Goal: Check status: Check status

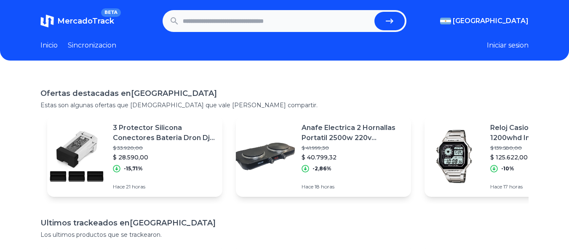
click at [237, 28] on input "text" at bounding box center [277, 21] width 189 height 19
click at [265, 21] on input "text" at bounding box center [277, 21] width 189 height 19
paste input "**********"
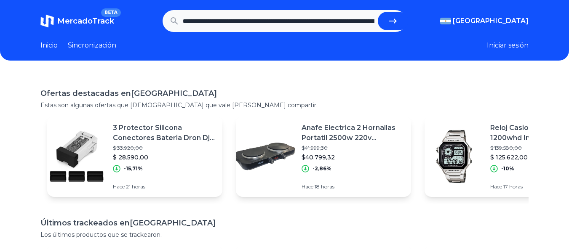
click at [394, 19] on icon "submit" at bounding box center [393, 21] width 10 height 10
type input "**********"
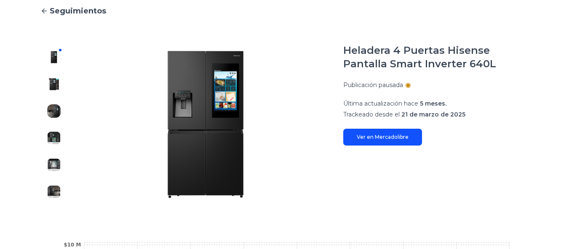
scroll to position [84, 0]
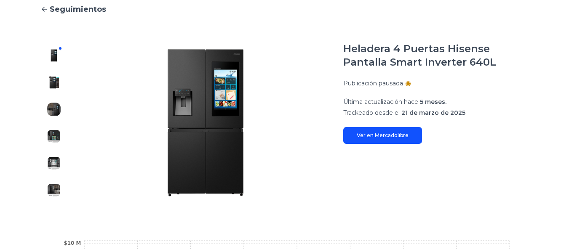
click at [52, 72] on div at bounding box center [53, 123] width 27 height 162
click at [51, 83] on img at bounding box center [53, 82] width 13 height 13
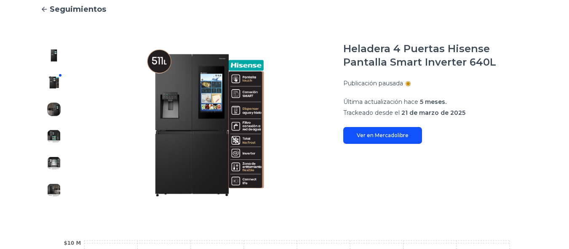
click at [53, 112] on img at bounding box center [53, 109] width 13 height 13
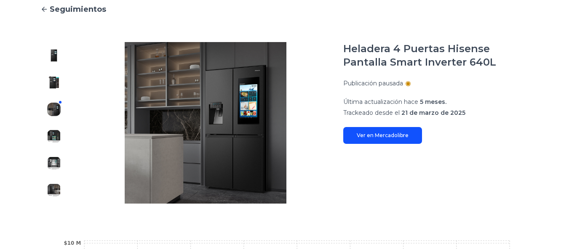
click at [56, 137] on img at bounding box center [53, 136] width 13 height 13
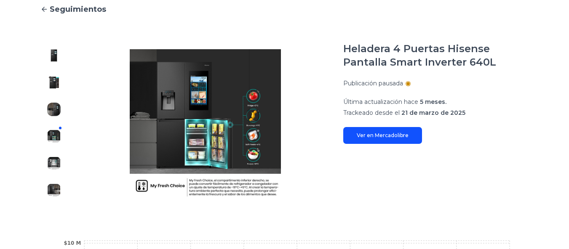
click at [53, 162] on img at bounding box center [53, 163] width 13 height 13
